Goal: Find specific page/section: Find specific page/section

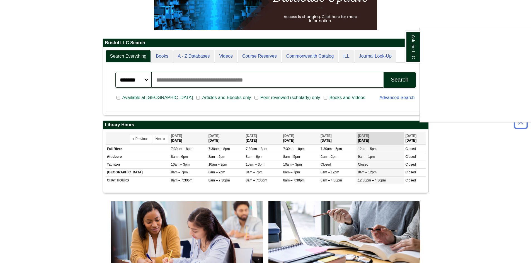
scroll to position [195, 0]
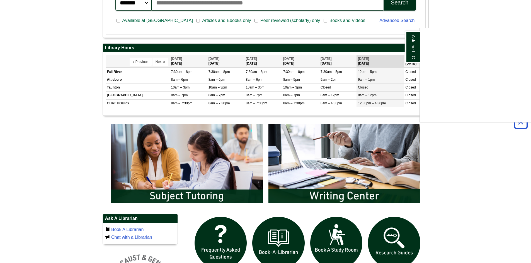
click at [218, 184] on div "Ask the LLC" at bounding box center [265, 131] width 531 height 263
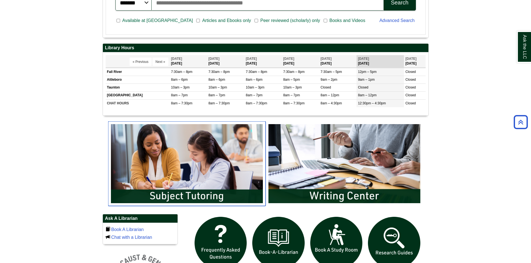
click at [196, 200] on img "slideshow" at bounding box center [186, 164] width 157 height 85
click at [156, 61] on button "Next »" at bounding box center [160, 62] width 16 height 8
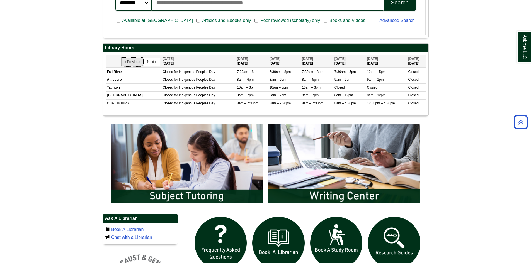
click at [131, 62] on button "« Previous" at bounding box center [132, 62] width 22 height 8
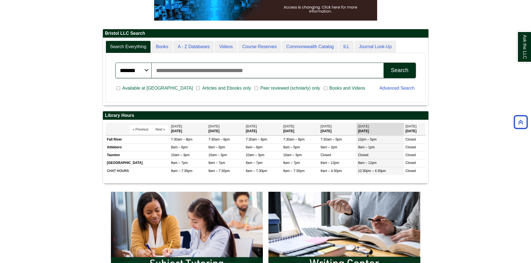
scroll to position [56, 0]
